Goal: Information Seeking & Learning: Learn about a topic

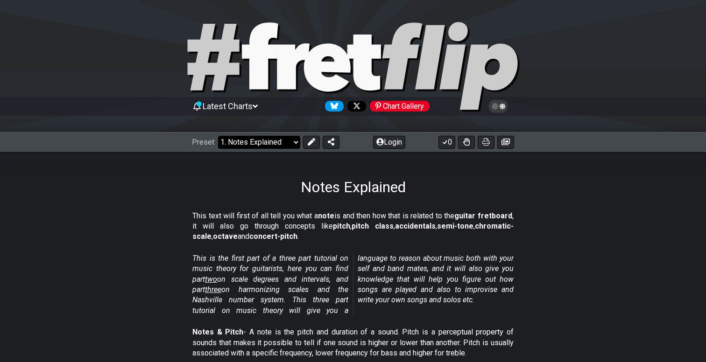
click at [290, 141] on select "Welcome to #fretflip! Initial Preset Custom Preset Minor Pentatonic Major Penta…" at bounding box center [259, 142] width 82 height 13
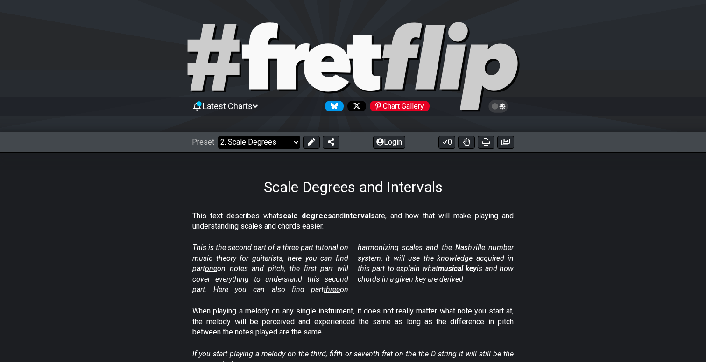
click at [295, 144] on select "Welcome to #fretflip! Initial Preset Custom Preset Minor Pentatonic Major Penta…" at bounding box center [259, 142] width 82 height 13
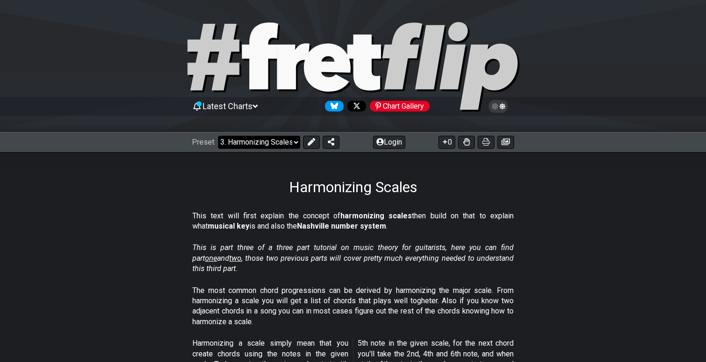
click at [276, 143] on select "Welcome to #fretflip! Initial Preset Custom Preset Minor Pentatonic Major Penta…" at bounding box center [259, 142] width 82 height 13
select select "/guitar-scales-generator"
select select "A"
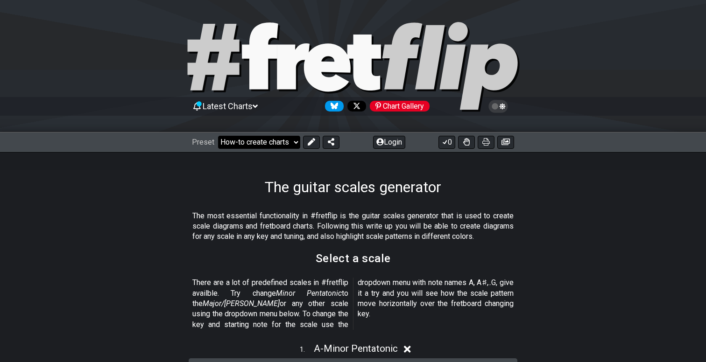
click at [271, 146] on select "Welcome to #fretflip! Initial Preset Custom Preset Minor Pentatonic Major Penta…" at bounding box center [259, 142] width 82 height 13
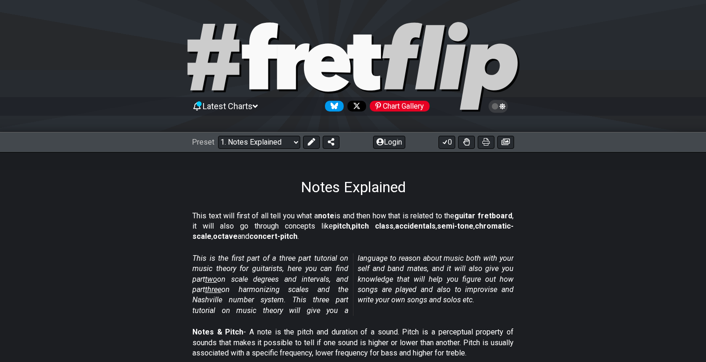
click at [277, 149] on div "Preset Welcome to #fretflip! Initial Preset Custom Preset Minor Pentatonic Majo…" at bounding box center [353, 142] width 706 height 21
click at [276, 146] on select "Welcome to #fretflip! Initial Preset Custom Preset Minor Pentatonic Major Penta…" at bounding box center [259, 142] width 82 height 13
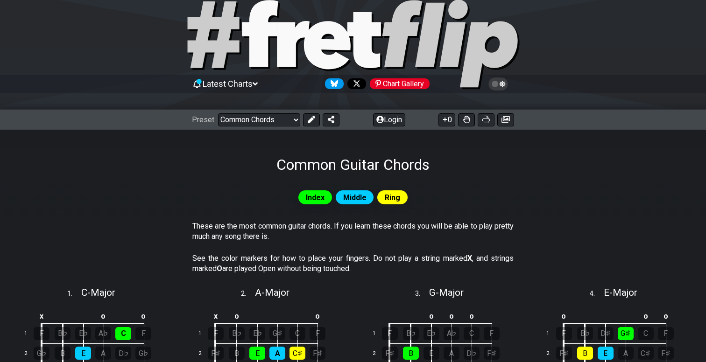
scroll to position [20, 0]
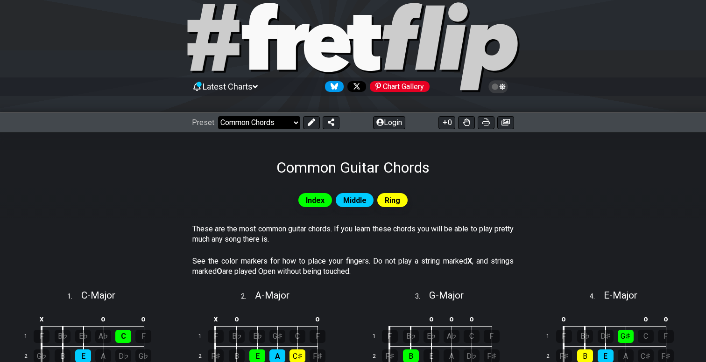
click at [264, 124] on select "Welcome to #fretflip! Initial Preset Custom Preset Minor Pentatonic Major Penta…" at bounding box center [259, 122] width 82 height 13
select select "/musical-notes-explained"
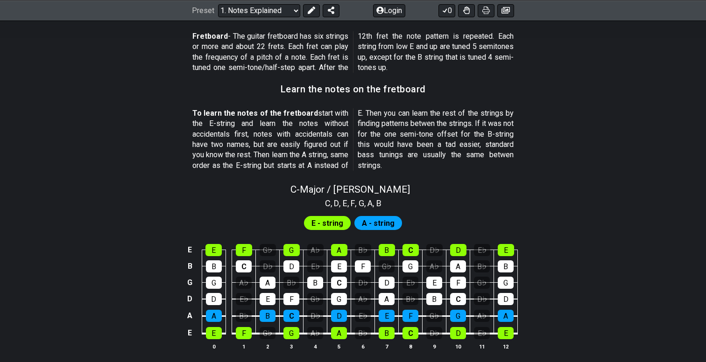
scroll to position [780, 0]
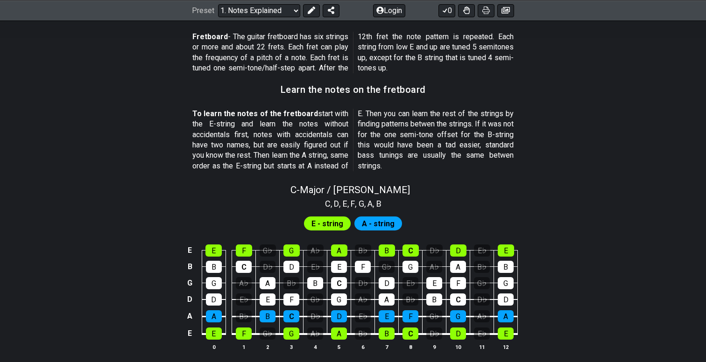
click at [334, 226] on span "E - string" at bounding box center [327, 224] width 32 height 14
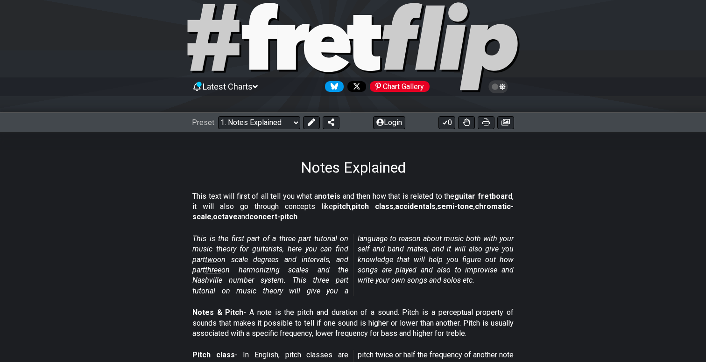
scroll to position [0, 0]
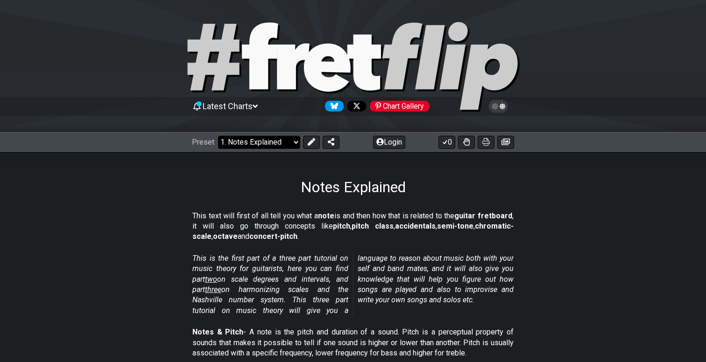
click at [283, 144] on select "Welcome to #fretflip! Initial Preset Custom Preset Minor Pentatonic Major Penta…" at bounding box center [259, 142] width 82 height 13
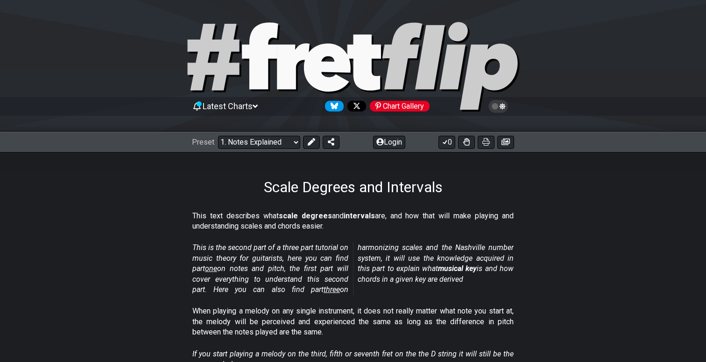
select select "/scale-degrees-and-intervals"
